Goal: Check status

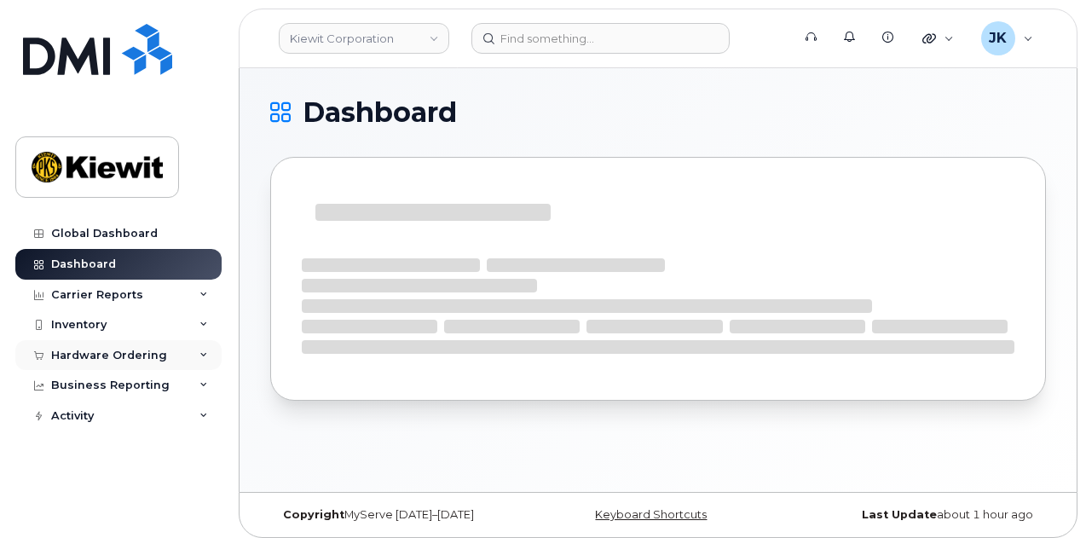
click at [157, 355] on div "Hardware Ordering" at bounding box center [109, 356] width 116 height 14
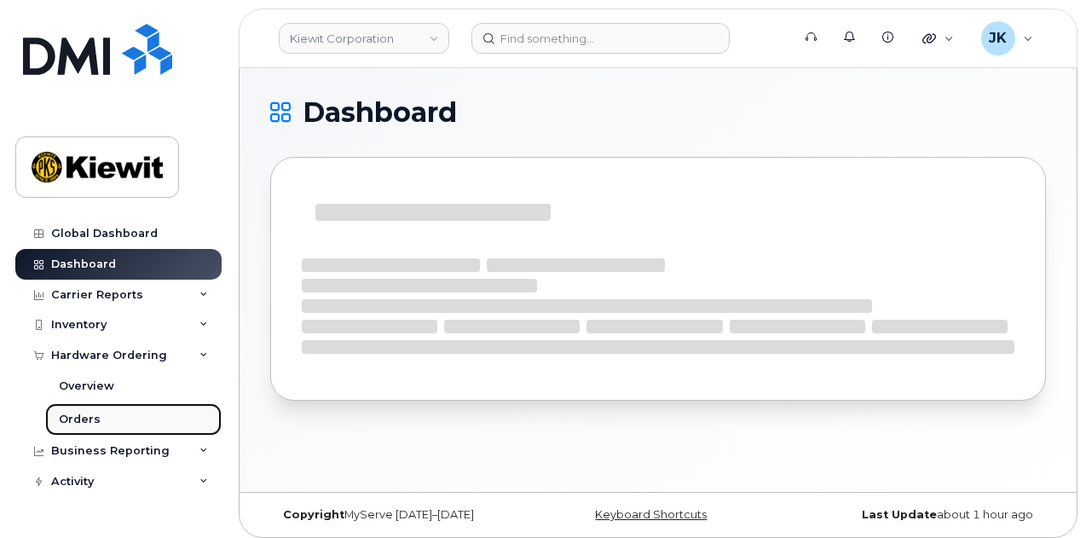
click at [134, 413] on link "Orders" at bounding box center [133, 419] width 176 height 32
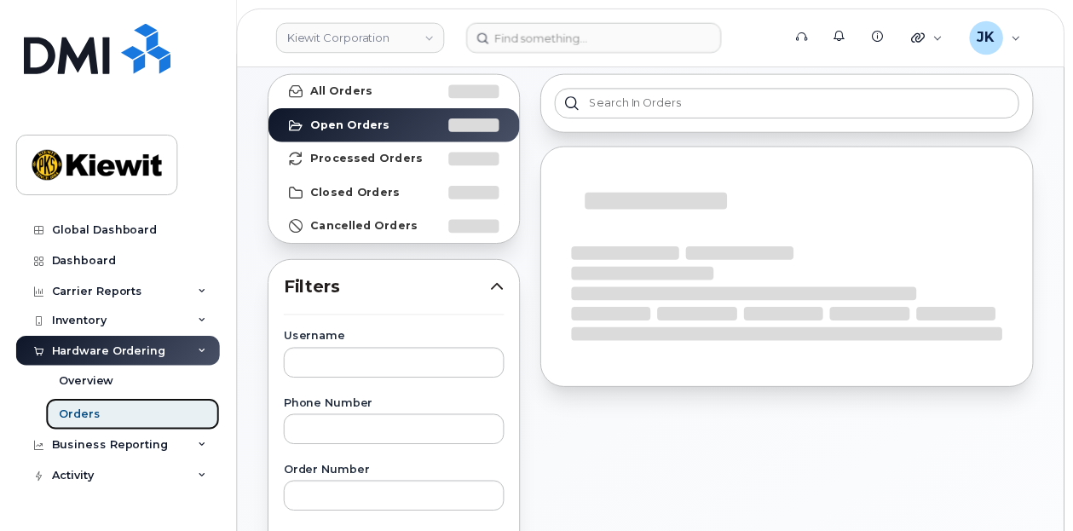
scroll to position [170, 0]
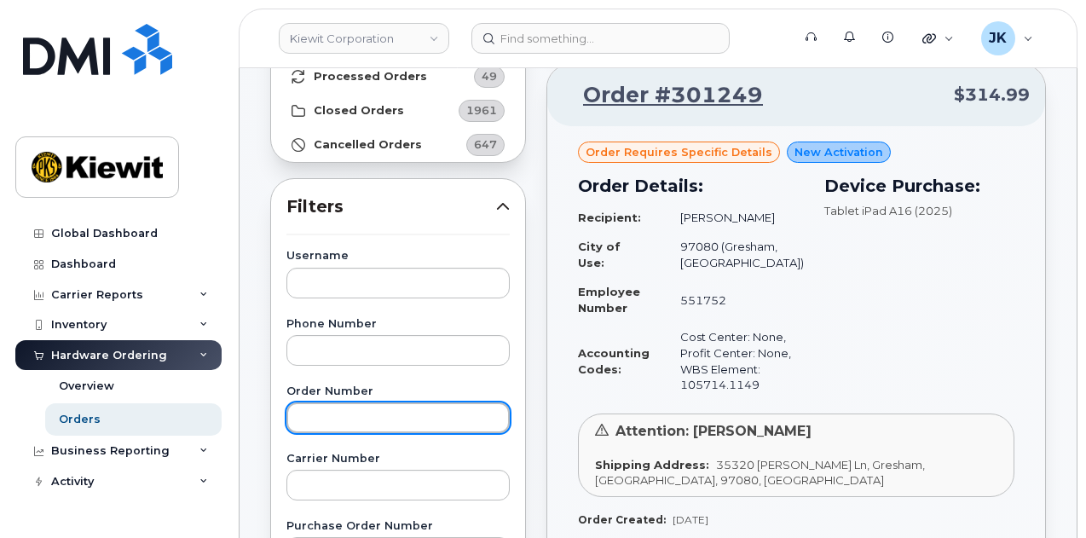
drag, startPoint x: 362, startPoint y: 423, endPoint x: 353, endPoint y: 419, distance: 10.0
click at [362, 422] on input "text" at bounding box center [397, 417] width 223 height 31
type input "301171"
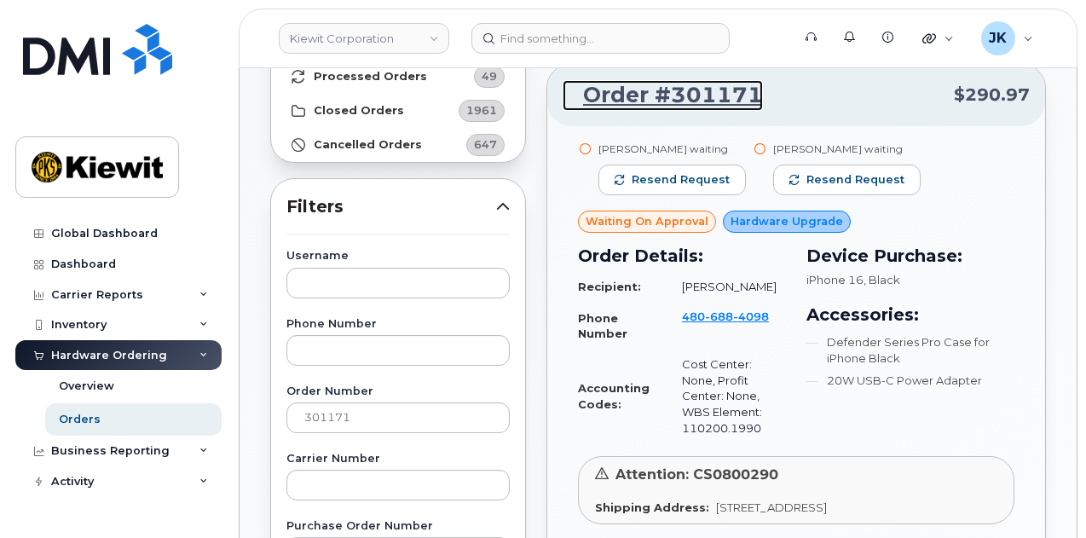
click at [619, 95] on link "Order #301171" at bounding box center [663, 95] width 200 height 31
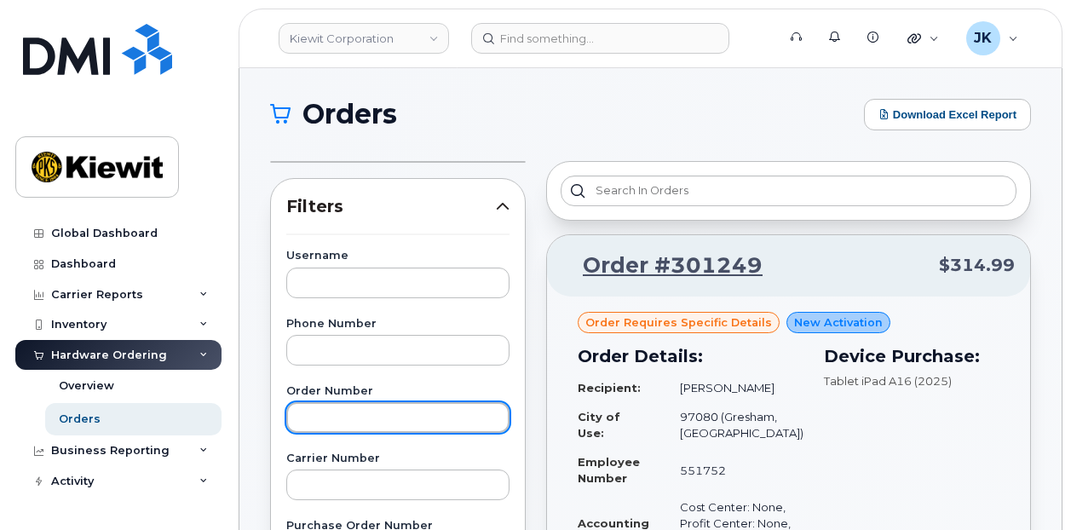
click at [311, 415] on input "text" at bounding box center [397, 417] width 223 height 31
type input "301171"
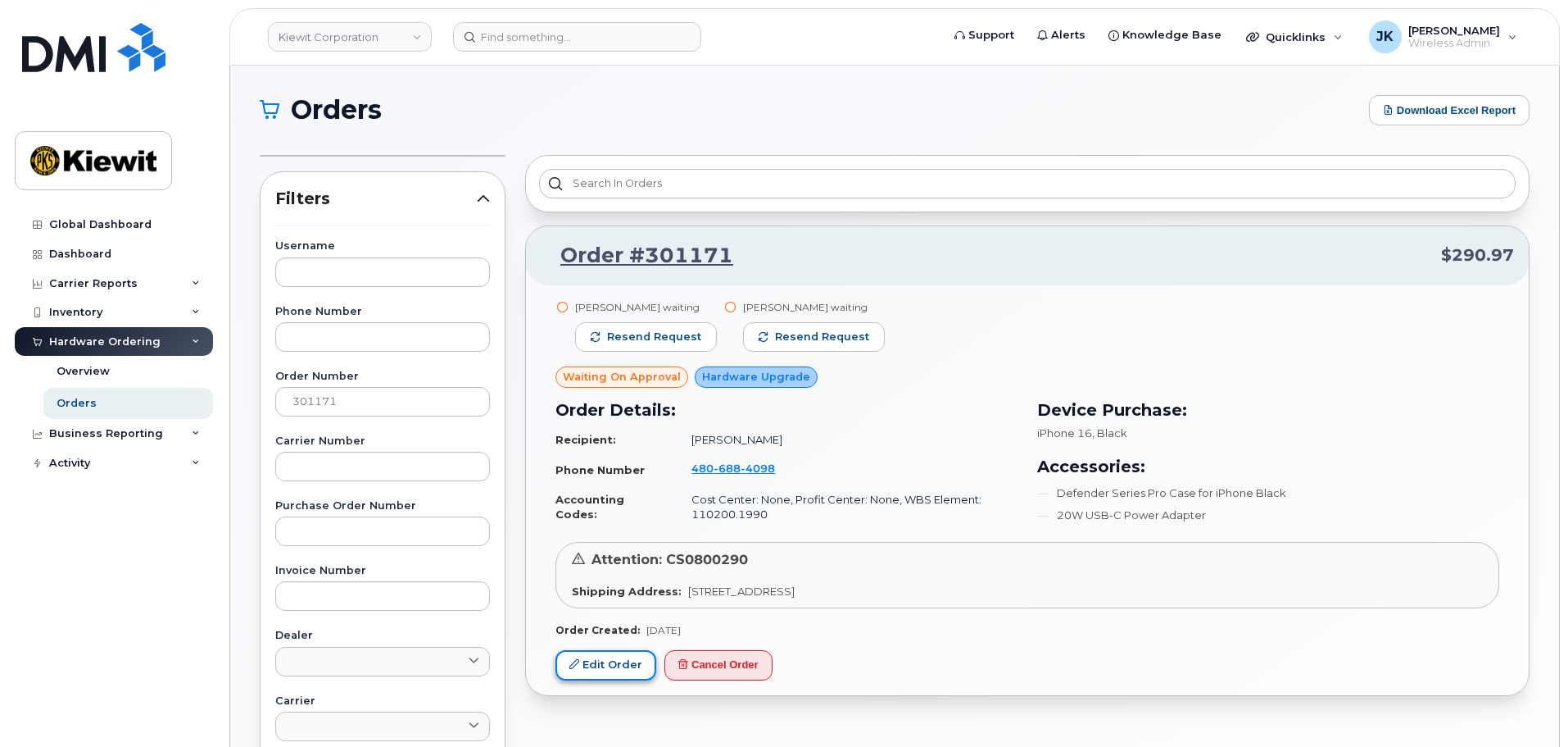
click at [630, 664] on link "Edit Order" at bounding box center [605, 665] width 101 height 31
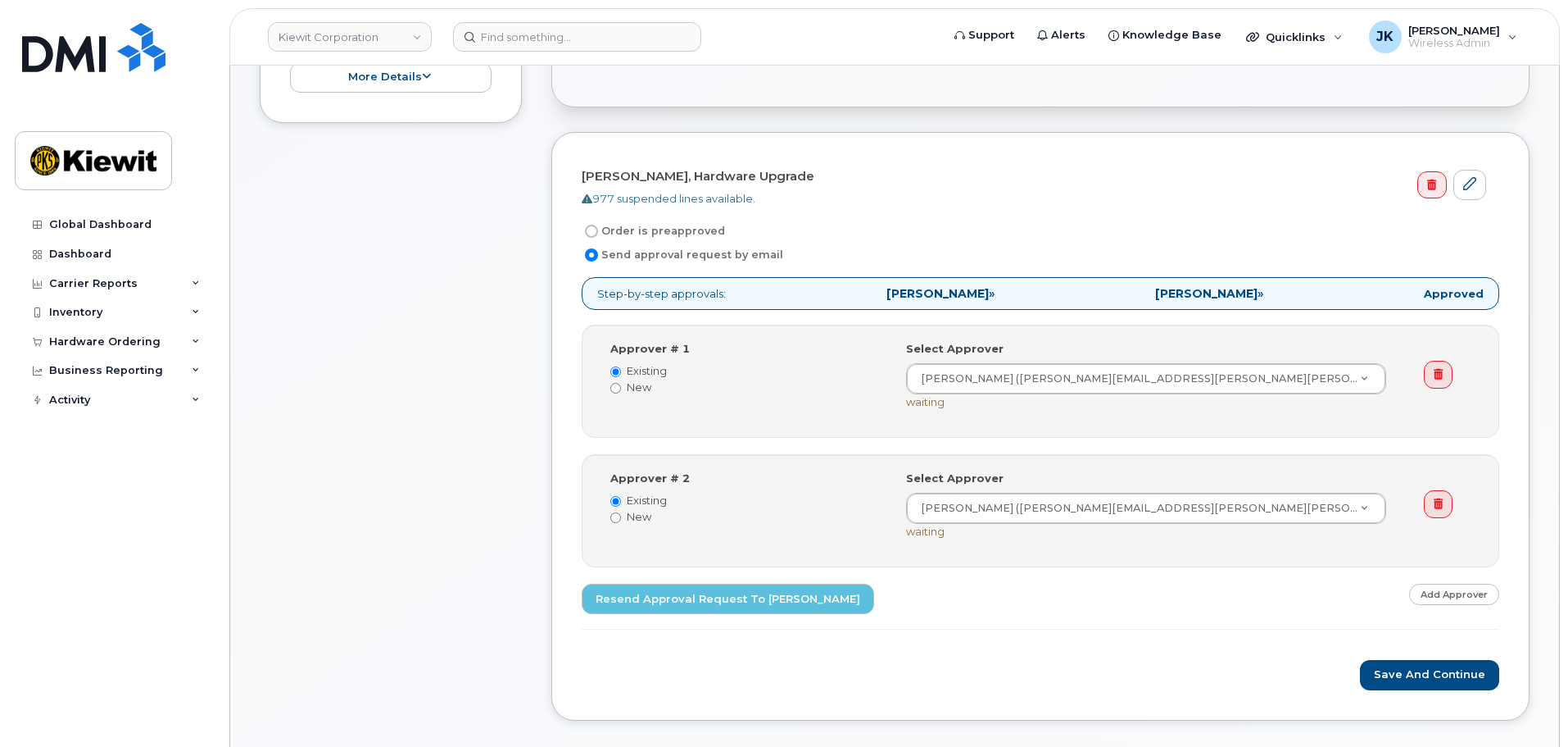
scroll to position [410, 0]
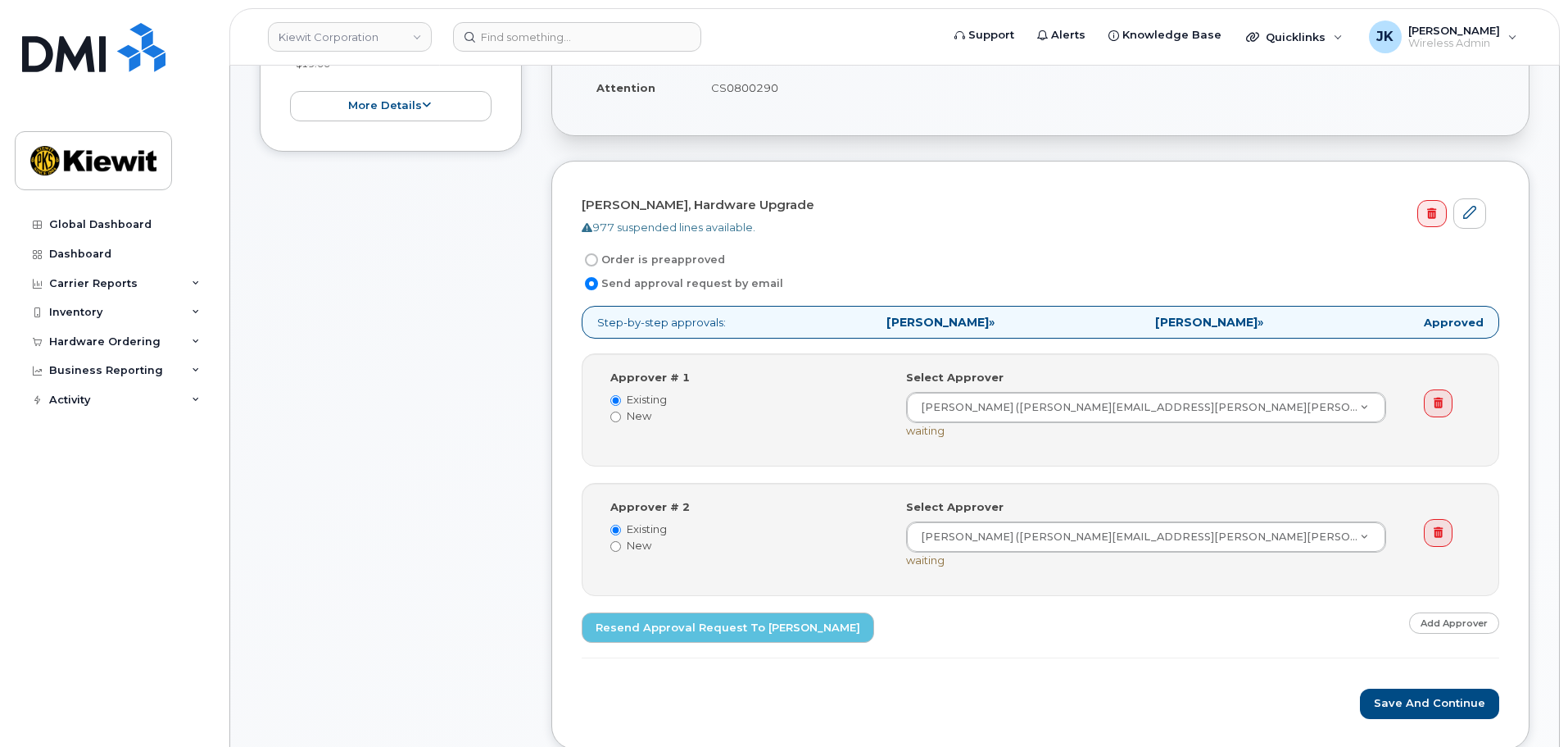
click at [669, 261] on label "Order is preapproved" at bounding box center [652, 260] width 143 height 19
click at [598, 261] on input "Order is preapproved" at bounding box center [592, 260] width 13 height 13
radio input "true"
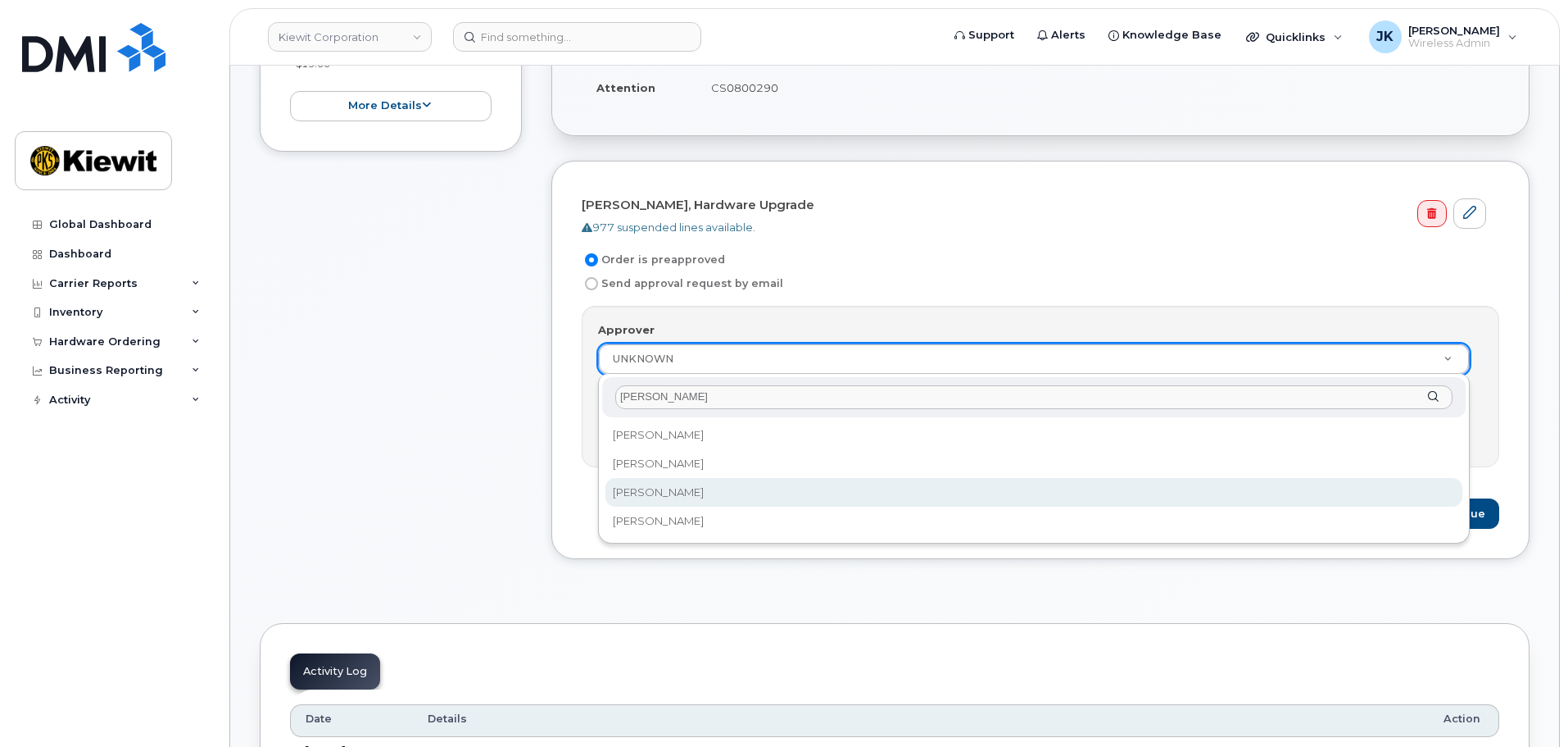
type input "jennifer"
select select "2149666"
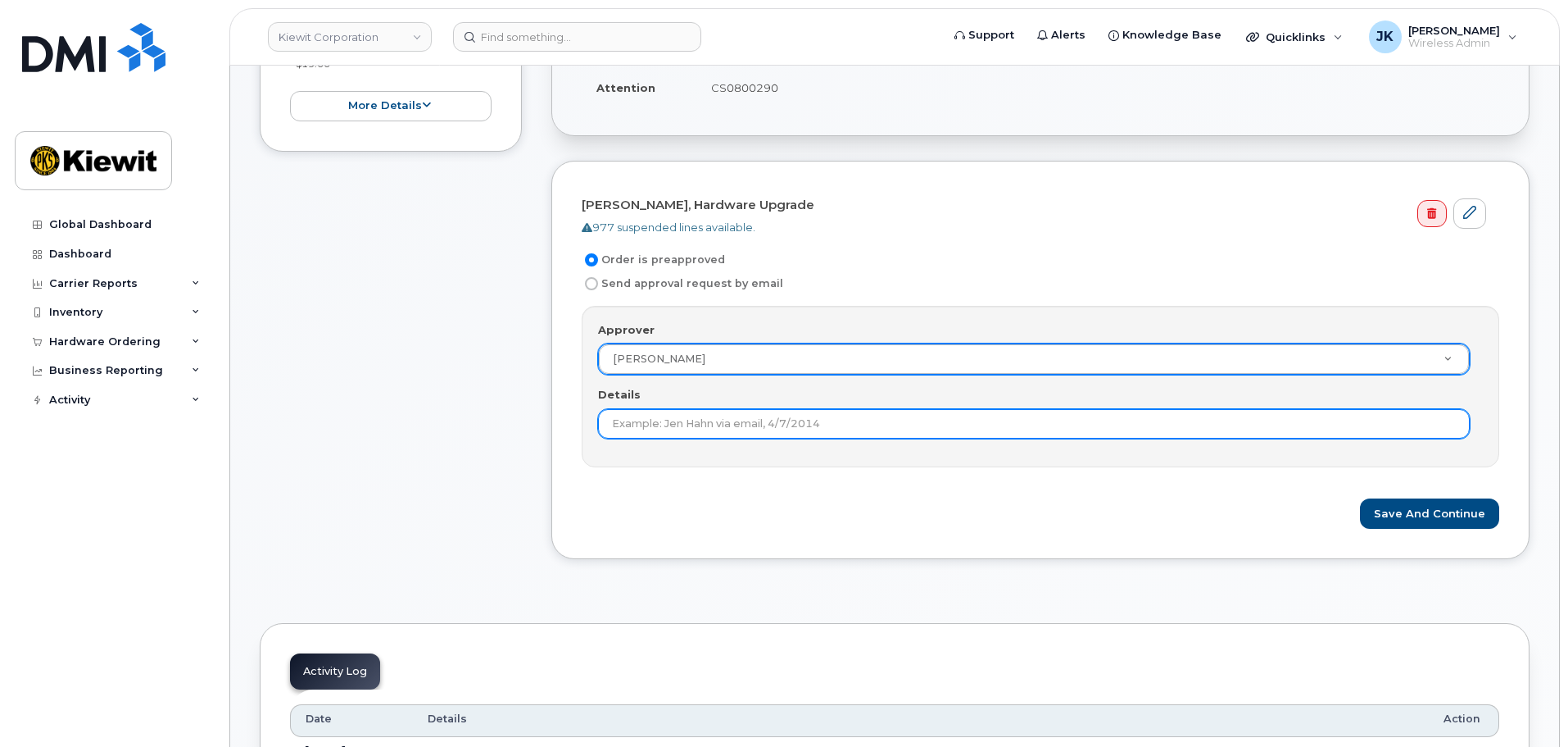
click at [724, 428] on input "Details" at bounding box center [1033, 423] width 871 height 30
type input "2nd approval not needed."
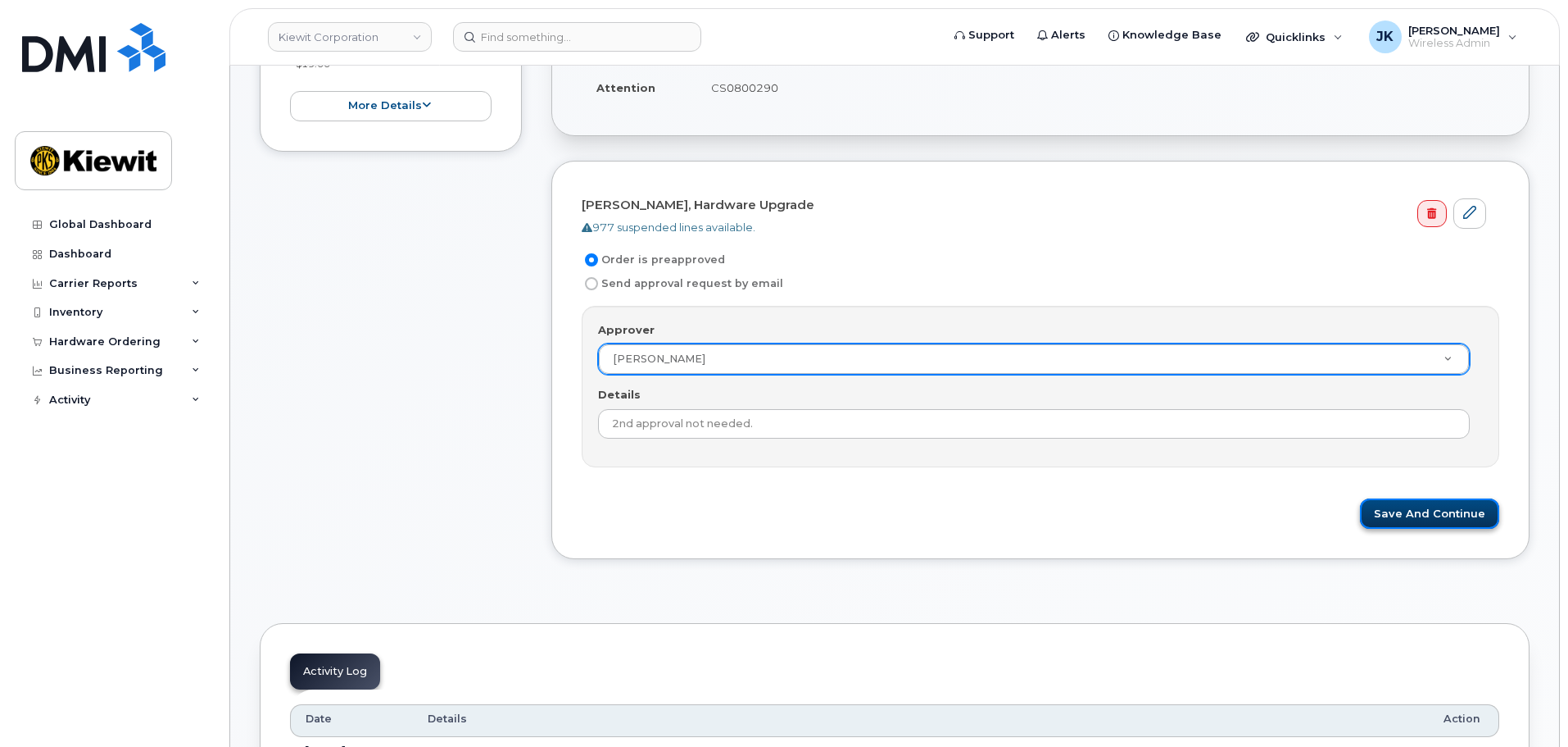
click at [1423, 513] on button "Save and Continue" at bounding box center [1429, 513] width 139 height 31
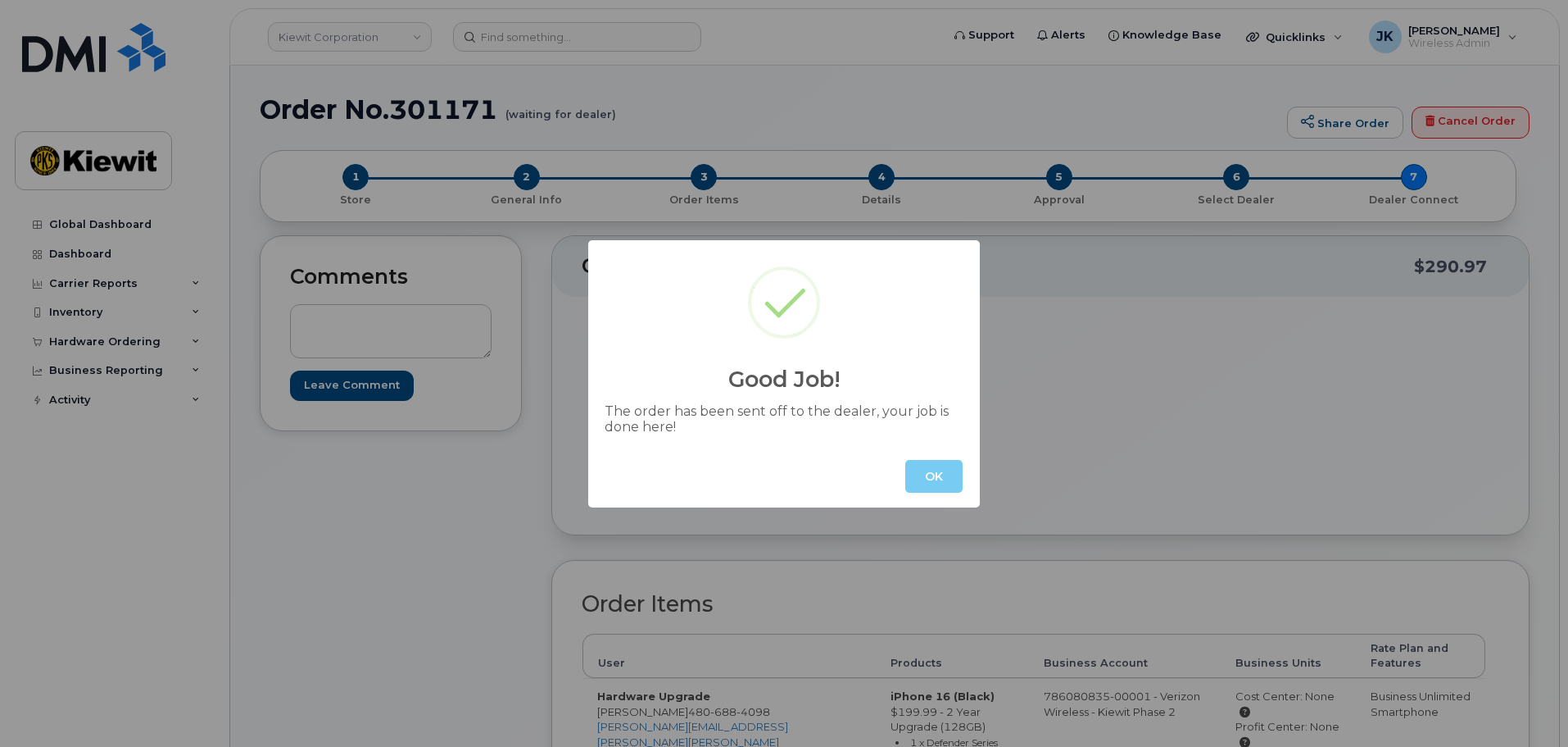
click at [936, 475] on button "OK" at bounding box center [934, 476] width 58 height 33
